Goal: Information Seeking & Learning: Check status

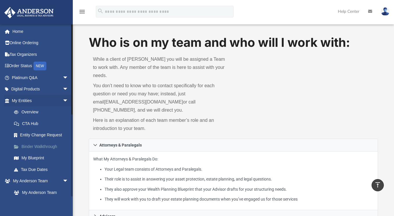
scroll to position [262, 0]
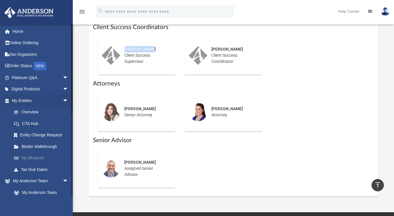
click at [38, 158] on link "My Blueprint" at bounding box center [42, 158] width 69 height 12
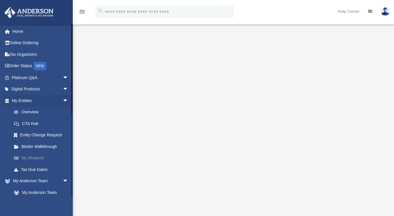
click at [40, 160] on link "My Blueprint" at bounding box center [42, 158] width 69 height 12
click at [31, 91] on link "Digital Products arrow_drop_down" at bounding box center [40, 89] width 73 height 12
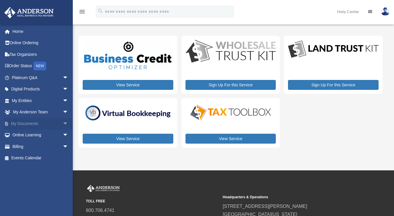
click at [26, 123] on link "My Documents arrow_drop_down" at bounding box center [40, 124] width 73 height 12
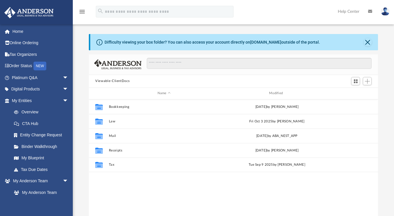
scroll to position [128, 284]
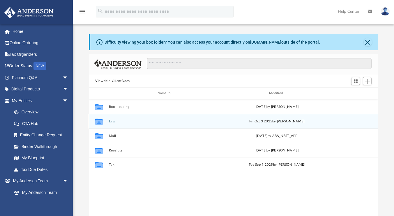
click at [101, 123] on icon "grid" at bounding box center [99, 122] width 8 height 5
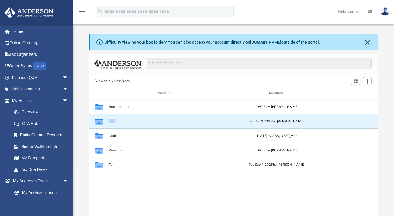
click at [101, 123] on icon "grid" at bounding box center [99, 122] width 8 height 5
click at [98, 123] on icon "grid" at bounding box center [99, 122] width 8 height 5
click at [101, 124] on icon "grid" at bounding box center [99, 122] width 8 height 5
click at [114, 122] on button "Law" at bounding box center [164, 122] width 110 height 4
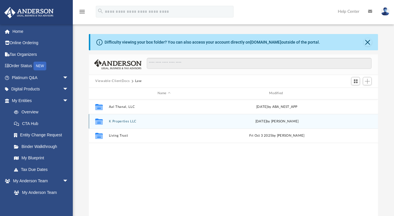
click at [119, 122] on button "K Properties LLC" at bounding box center [164, 122] width 110 height 4
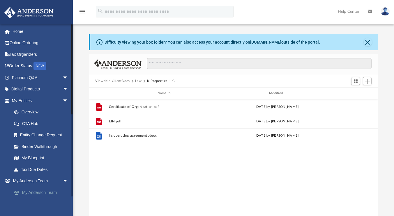
click at [39, 191] on link "My Anderson Team" at bounding box center [42, 193] width 69 height 12
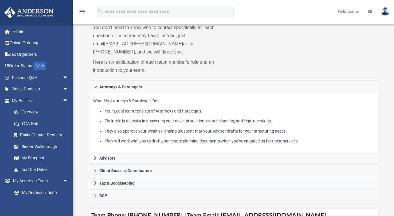
scroll to position [97, 0]
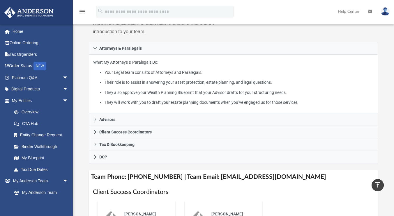
drag, startPoint x: 395, startPoint y: 213, endPoint x: 240, endPoint y: 183, distance: 158.5
click at [240, 188] on h1 "Client Success Coordinators" at bounding box center [233, 192] width 281 height 8
click at [37, 164] on link "Tax Due Dates" at bounding box center [42, 170] width 69 height 12
click at [33, 164] on link "Tax Due Dates" at bounding box center [42, 170] width 69 height 12
click at [36, 159] on link "My Blueprint" at bounding box center [42, 158] width 69 height 12
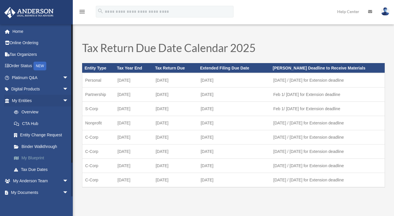
click at [43, 160] on link "My Blueprint" at bounding box center [42, 158] width 69 height 12
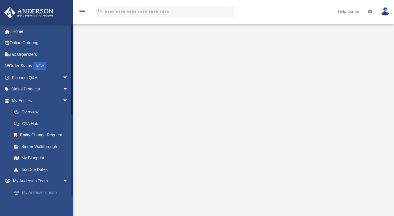
click at [51, 193] on link "My Anderson Team" at bounding box center [42, 193] width 69 height 12
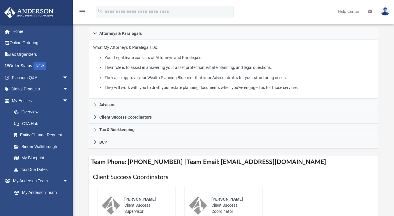
scroll to position [116, 0]
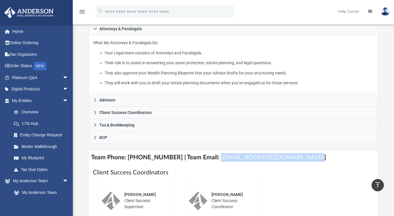
drag, startPoint x: 207, startPoint y: 148, endPoint x: 300, endPoint y: 150, distance: 92.5
click at [300, 151] on h4 "Team Phone: (725) 208-3133 | Team Email: myteam@andersonadvisors.com" at bounding box center [233, 157] width 289 height 13
copy h4 "myteam@andersonadvisors.com"
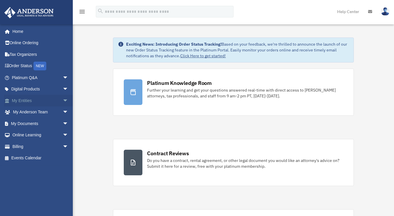
click at [53, 99] on link "My Entities arrow_drop_down" at bounding box center [40, 101] width 73 height 12
click at [63, 100] on span "arrow_drop_down" at bounding box center [69, 101] width 12 height 12
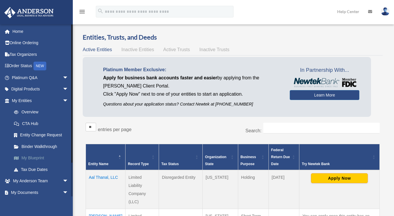
click at [29, 159] on link "My Blueprint" at bounding box center [42, 158] width 69 height 12
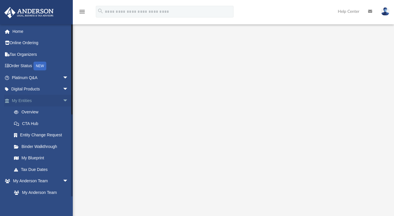
click at [51, 102] on link "My Entities arrow_drop_down" at bounding box center [40, 101] width 73 height 12
click at [43, 89] on link "Digital Products arrow_drop_down" at bounding box center [40, 89] width 73 height 12
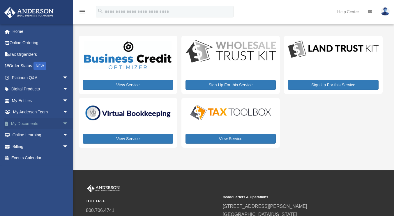
click at [28, 126] on link "My Documents arrow_drop_down" at bounding box center [40, 124] width 73 height 12
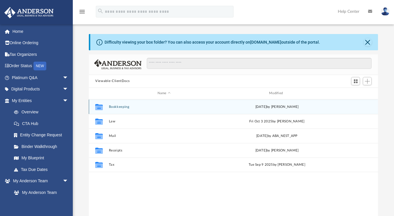
scroll to position [128, 284]
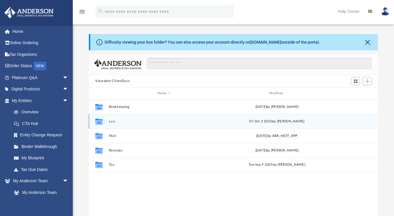
click at [114, 121] on button "Law" at bounding box center [164, 122] width 110 height 4
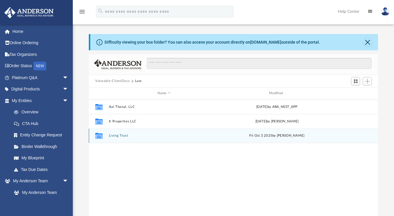
click at [109, 138] on div "Collaborated Folder Living Trust Fri Oct 3 2025 by Binoy Koodhathinkal" at bounding box center [233, 136] width 289 height 15
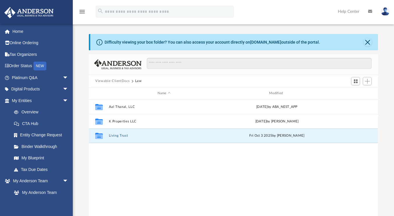
click at [108, 155] on div "Collaborated Folder Aal Thanal, LLC Thu Jul 31 2025 by ABA_NEST_APP Collaborate…" at bounding box center [233, 159] width 289 height 121
click at [104, 136] on div "Collaborated Folder" at bounding box center [99, 135] width 15 height 9
click at [125, 134] on button "Living Trust" at bounding box center [164, 136] width 110 height 4
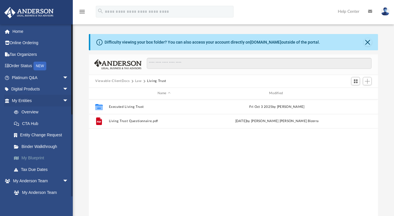
click at [38, 159] on link "My Blueprint" at bounding box center [42, 158] width 69 height 12
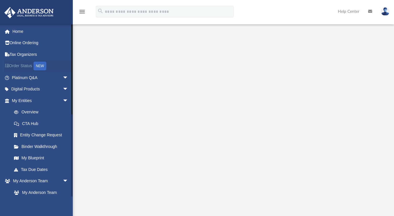
click at [24, 65] on link "Order Status NEW" at bounding box center [40, 66] width 73 height 12
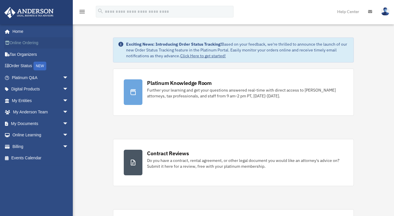
click at [32, 45] on link "Online Ordering" at bounding box center [40, 43] width 73 height 12
